Goal: Transaction & Acquisition: Purchase product/service

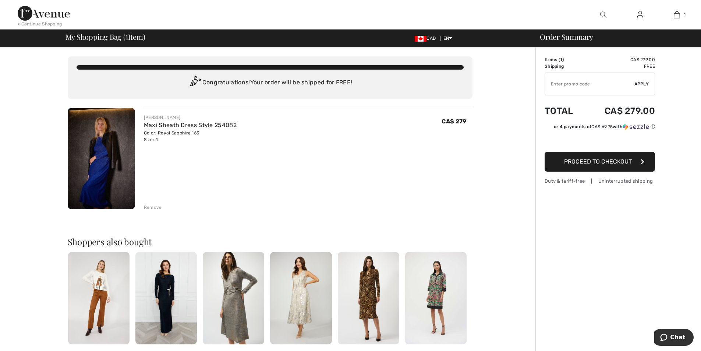
click at [613, 164] on span "Proceed to Checkout" at bounding box center [598, 161] width 68 height 7
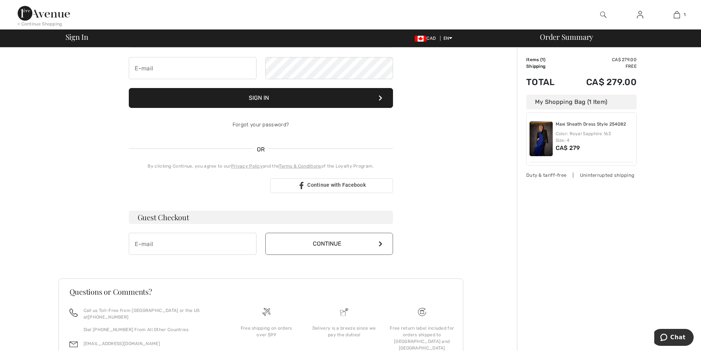
scroll to position [74, 0]
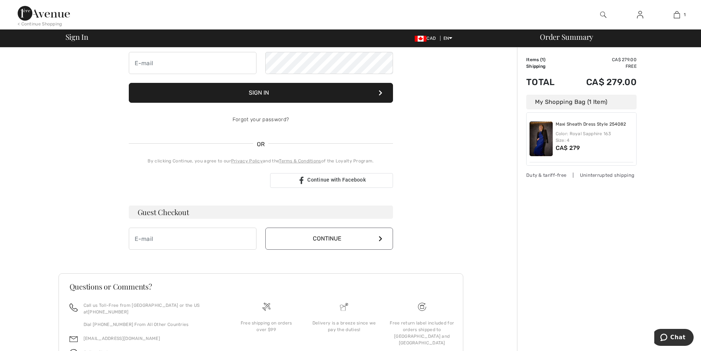
click at [344, 238] on button "Continue" at bounding box center [329, 238] width 128 height 22
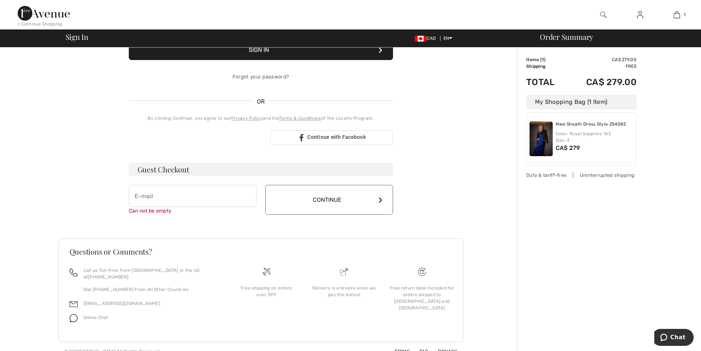
scroll to position [119, 0]
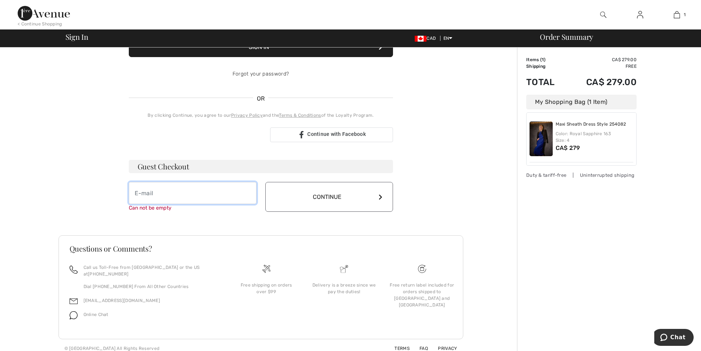
click at [152, 195] on input "email" at bounding box center [193, 193] width 128 height 22
type input "stephanie.smith@shepherdsfashions.com"
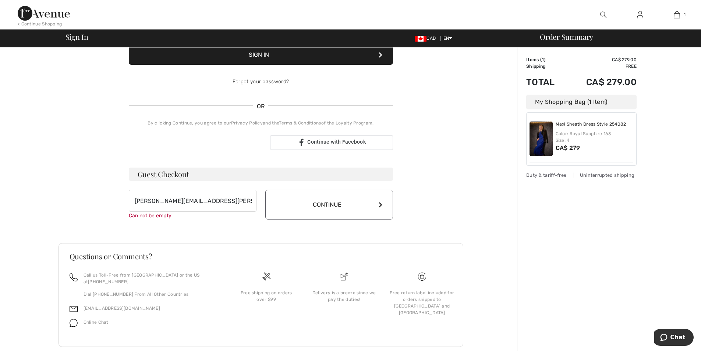
click at [355, 198] on button "Continue" at bounding box center [329, 205] width 128 height 30
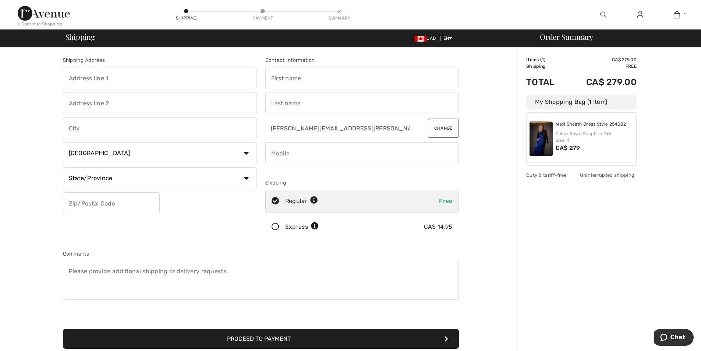
click at [138, 78] on input "text" at bounding box center [160, 78] width 194 height 22
click at [130, 74] on input "text" at bounding box center [160, 78] width 194 height 22
paste input "222 S Copeland St"
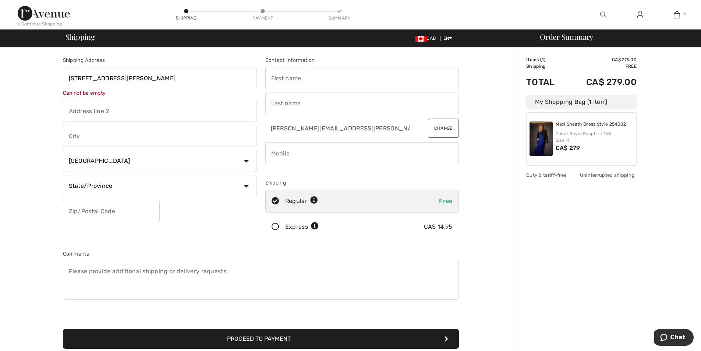
type input "222 S Copeland St"
click at [145, 142] on div "Shipping Address 222 S Copeland St Can not be empty Country Canada United State…" at bounding box center [160, 148] width 202 height 185
paste input "Tallahassee"
type input "Tallahassee"
click at [167, 158] on select "Country Canada United States Afghanistan Aland Islands Albania Algeria American…" at bounding box center [160, 153] width 194 height 22
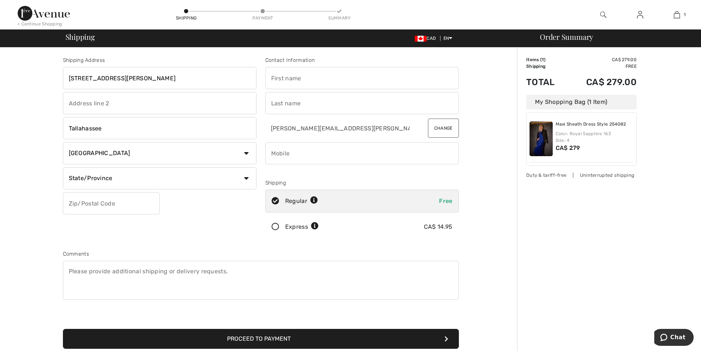
select select "US"
click at [63, 142] on select "Country Canada United States Afghanistan Aland Islands Albania Algeria American…" at bounding box center [160, 153] width 194 height 22
click at [133, 173] on select "State/Province Alabama Alaska American Samoa Arizona Arkansas California Colora…" at bounding box center [160, 178] width 194 height 22
click at [63, 167] on select "State/Province Alabama Alaska American Samoa Arizona Arkansas California Colora…" at bounding box center [160, 178] width 194 height 22
click at [130, 177] on select "State/Province Alabama Alaska American Samoa Arizona Arkansas California Colora…" at bounding box center [160, 178] width 194 height 22
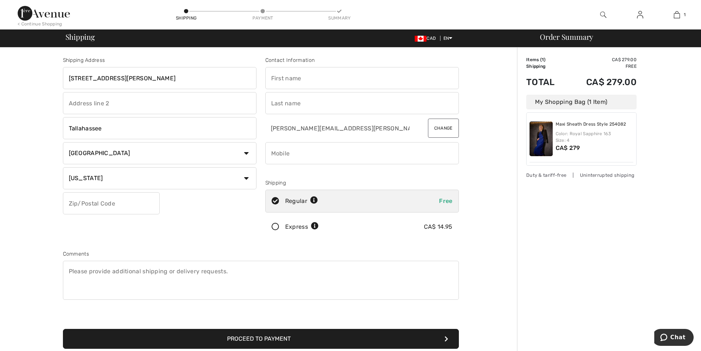
select select "FL"
click at [63, 167] on select "State/Province Alabama Alaska American Samoa Arizona Arkansas California Colora…" at bounding box center [160, 178] width 194 height 22
click at [121, 202] on input "text" at bounding box center [111, 203] width 97 height 22
paste input "32306"
type input "32306"
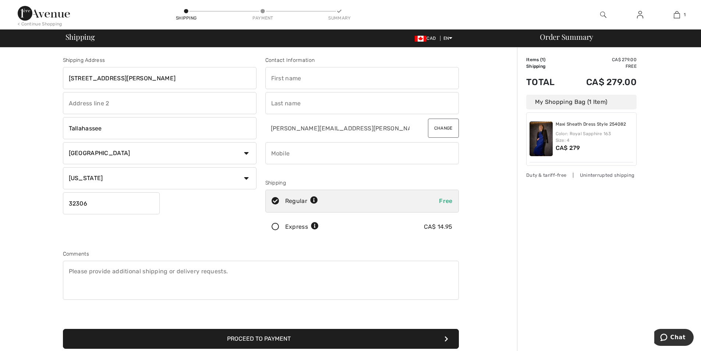
click at [325, 77] on input "text" at bounding box center [362, 78] width 194 height 22
type input "Stephanie"
type input "Smith"
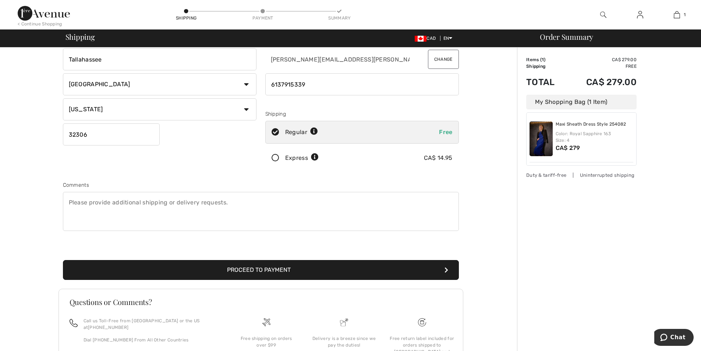
scroll to position [74, 0]
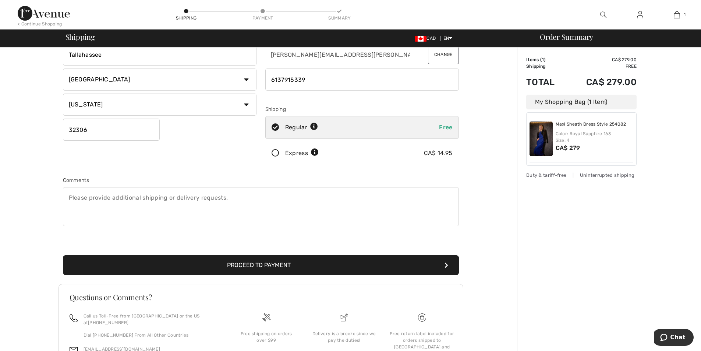
type input "6137915339"
click at [311, 193] on textarea at bounding box center [261, 206] width 396 height 39
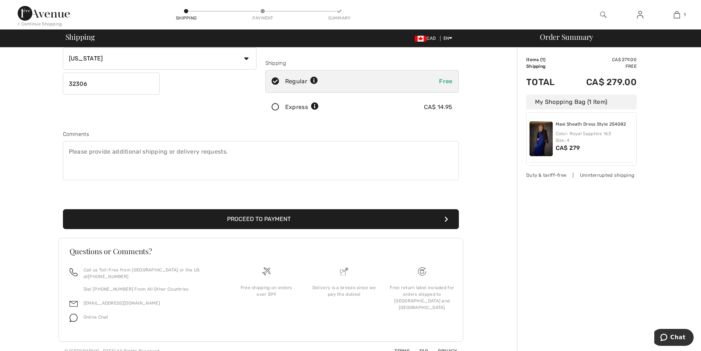
scroll to position [122, 0]
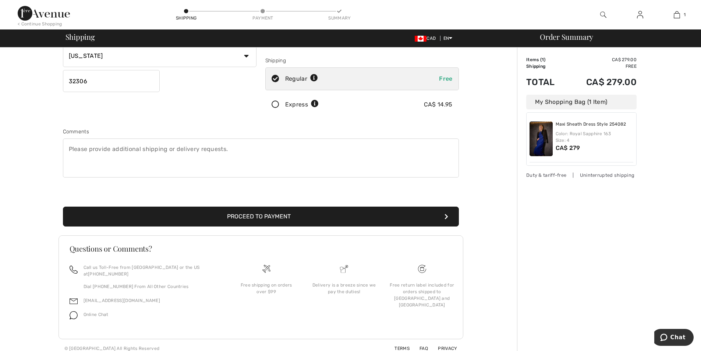
click at [314, 218] on button "Proceed to Payment" at bounding box center [261, 216] width 396 height 20
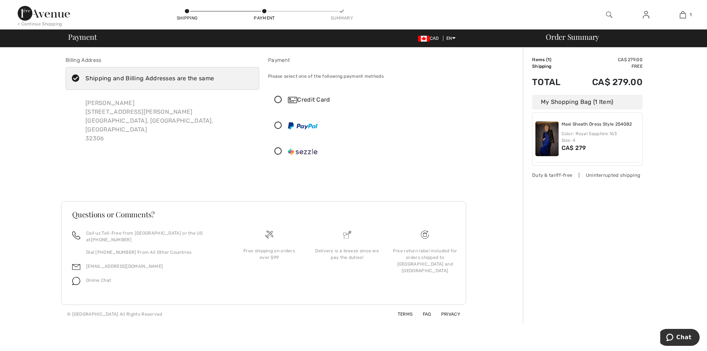
click at [36, 22] on div "< Continue Shopping" at bounding box center [40, 24] width 45 height 7
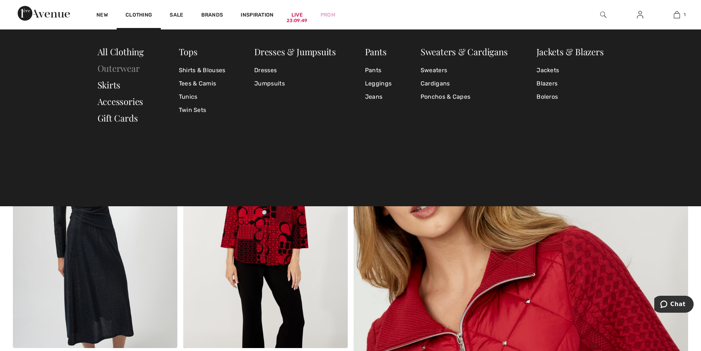
click at [110, 68] on link "Outerwear" at bounding box center [119, 68] width 42 height 12
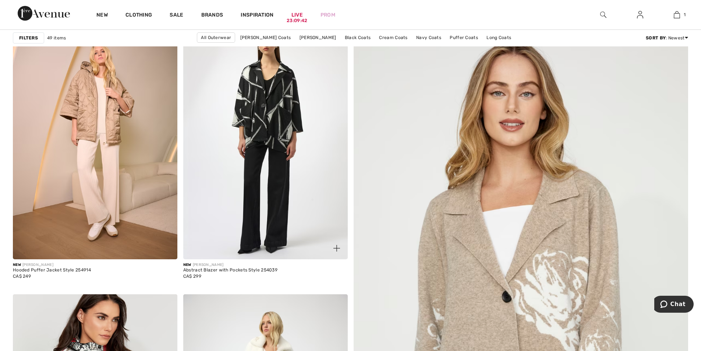
scroll to position [110, 0]
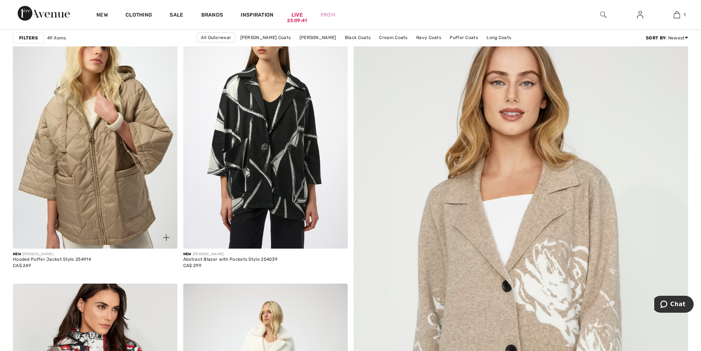
click at [105, 197] on img at bounding box center [95, 125] width 164 height 247
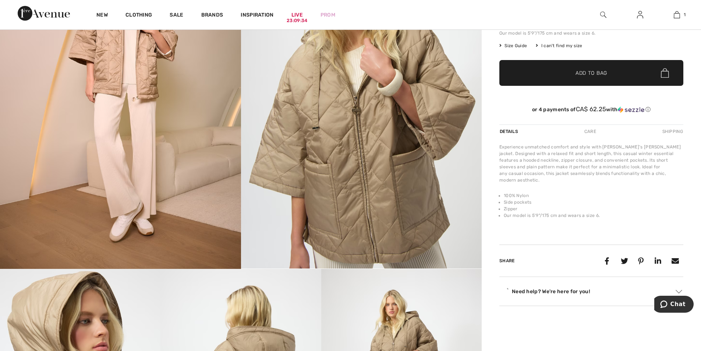
scroll to position [147, 0]
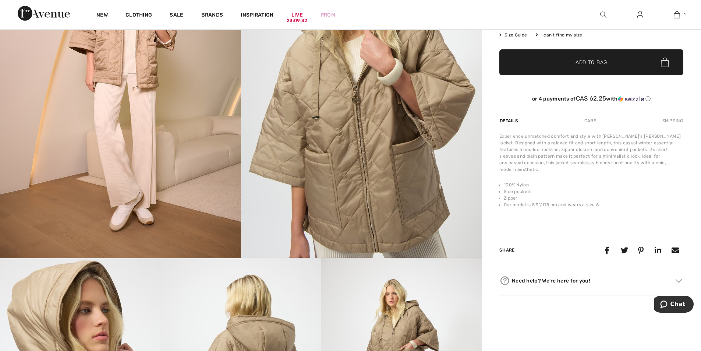
click at [675, 124] on div "Shipping" at bounding box center [672, 120] width 23 height 13
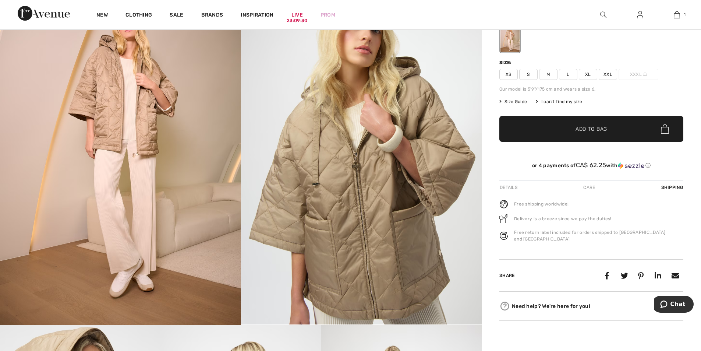
scroll to position [0, 0]
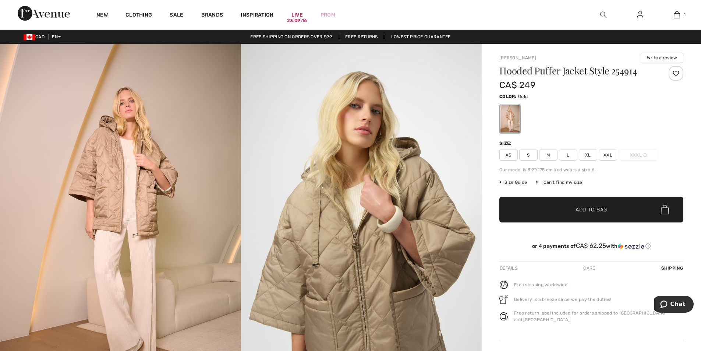
click at [35, 38] on img at bounding box center [30, 37] width 12 height 6
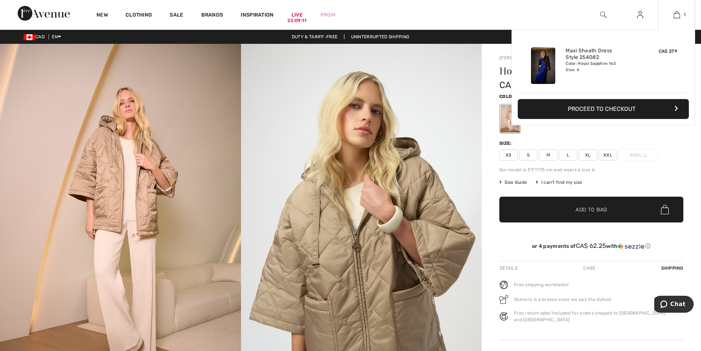
click at [676, 19] on div "1 Added to Bag [PERSON_NAME] Maxi Sheath Dress Style 254082 CA$ 279 Color: Roya…" at bounding box center [676, 14] width 37 height 29
click at [612, 110] on button "Proceed to Checkout" at bounding box center [603, 109] width 171 height 20
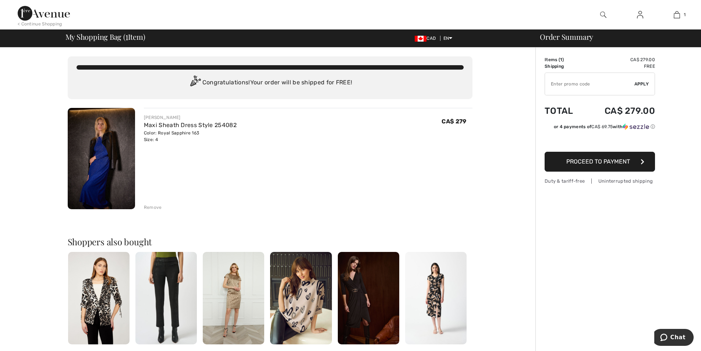
click at [152, 207] on div "Remove" at bounding box center [153, 207] width 18 height 7
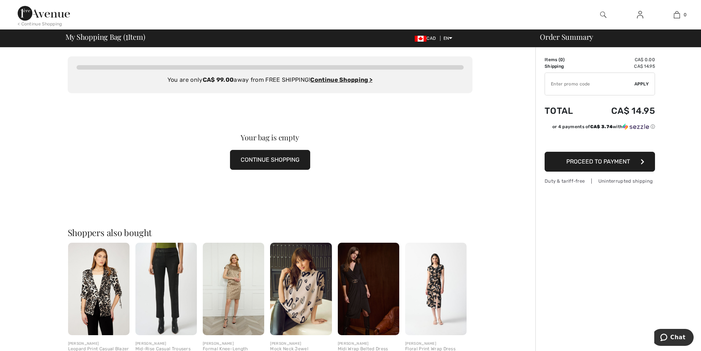
click at [60, 10] on img at bounding box center [44, 13] width 52 height 15
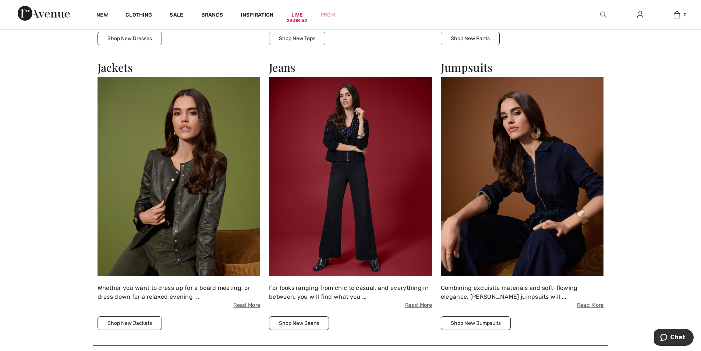
scroll to position [1104, 0]
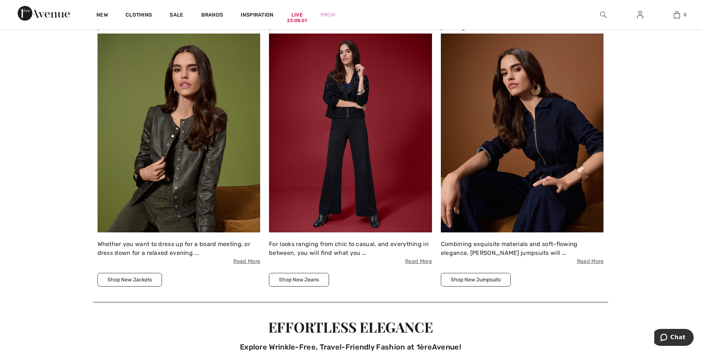
click at [485, 277] on button "Shop New Jumpsuits" at bounding box center [476, 280] width 70 height 14
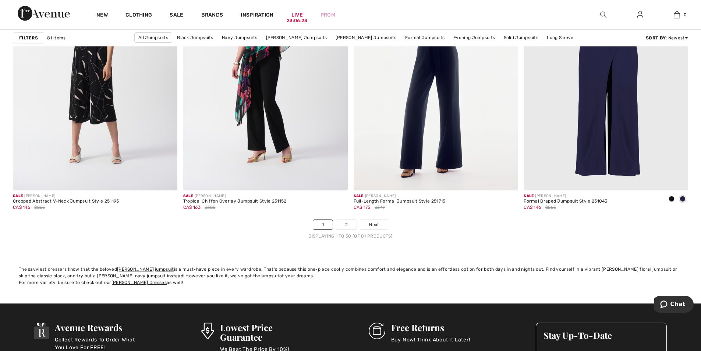
scroll to position [4232, 0]
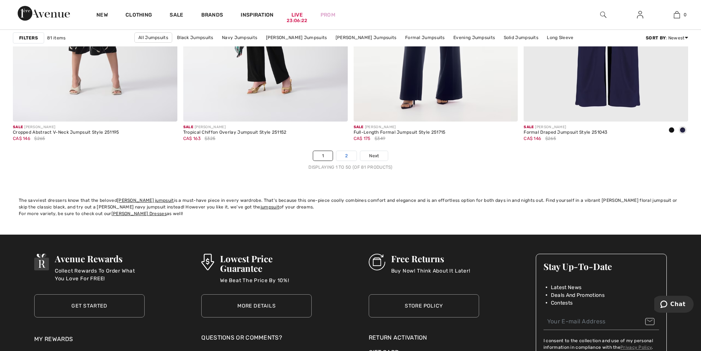
click at [344, 157] on link "2" at bounding box center [346, 156] width 20 height 10
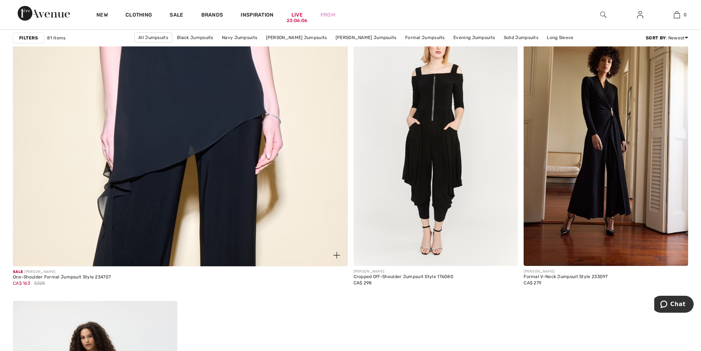
scroll to position [2355, 0]
